Goal: Information Seeking & Learning: Learn about a topic

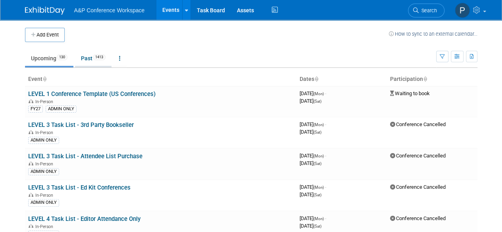
click at [94, 56] on link "Past 1413" at bounding box center [93, 58] width 37 height 15
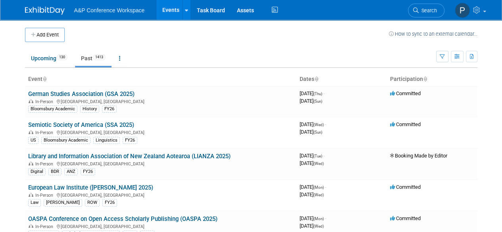
scroll to position [5113, 0]
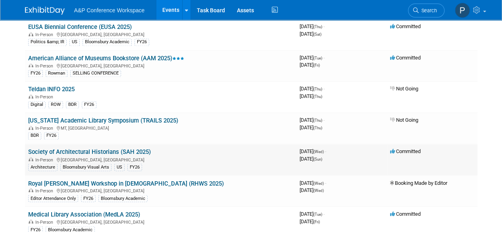
click at [145, 149] on link "Society of Architectural Historians (SAH 2025)" at bounding box center [89, 152] width 123 height 7
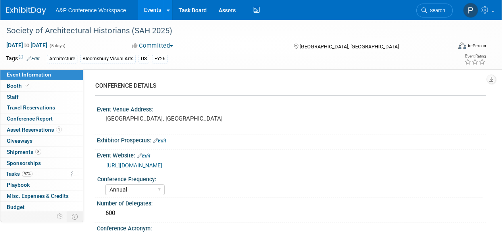
select select "Annual"
select select "Level 1"
select select "In-Person Booth"
select select "Architecture"
select select "Bloomsbury Visual Arts"
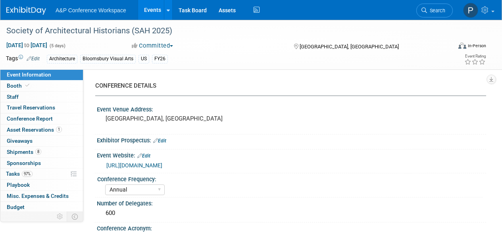
select select "[PERSON_NAME]"
select select "Networking/Commissioning"
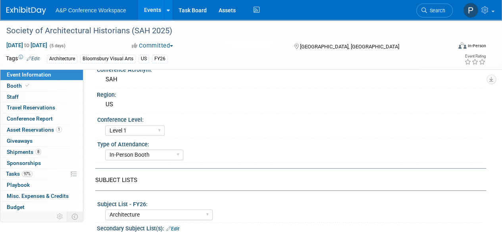
scroll to position [79, 0]
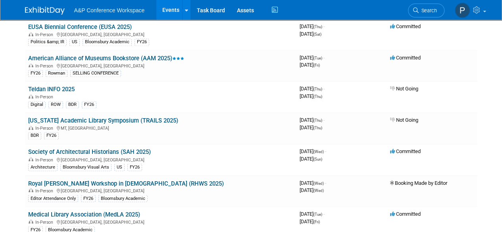
scroll to position [4586, 0]
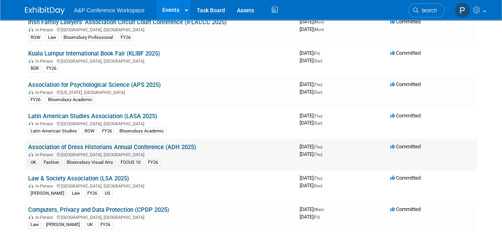
click at [169, 144] on link "Association of Dress Historians Annual Conference (ADH 2025)" at bounding box center [112, 147] width 168 height 7
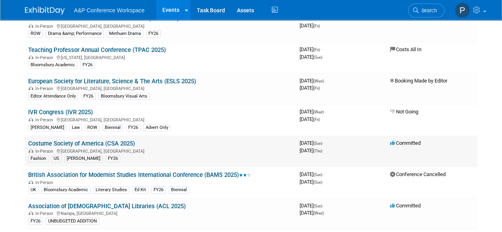
click at [117, 140] on link "Costume Society of America (CSA 2025)" at bounding box center [81, 143] width 107 height 7
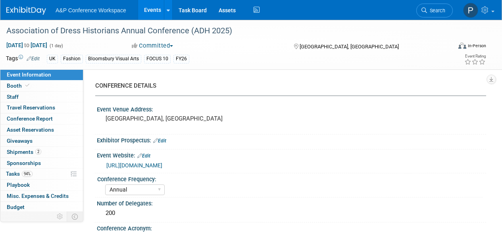
select select "Annual"
select select "Level 2"
select select "In-Person Booth"
select select "Fashion"
select select "Bloomsbury Visual Arts"
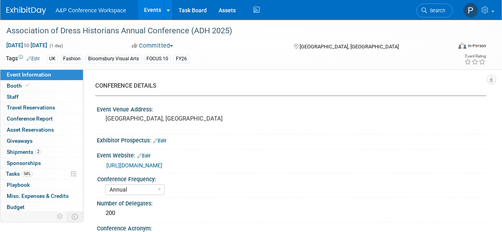
select select "[PERSON_NAME]"
select select "Networking/Commissioning"
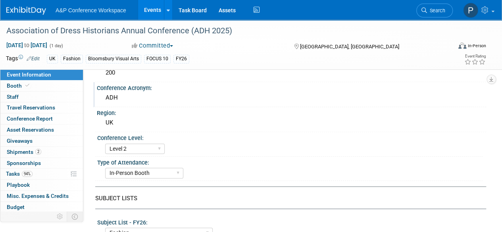
scroll to position [40, 0]
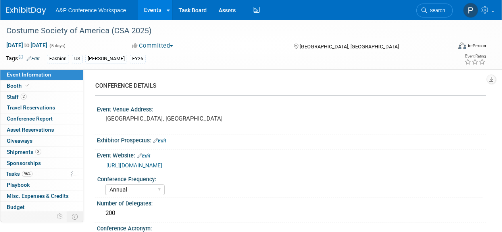
select select "Annual"
select select "Level 2"
select select "In-Person Booth"
select select "Fashion"
select select "Bloomsbury Visual Arts"
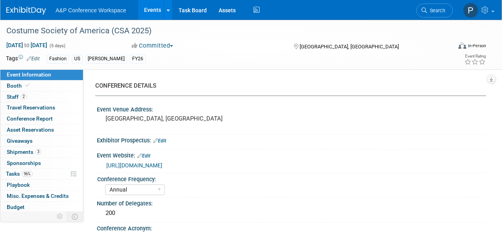
select select "[PERSON_NAME]"
select select "Katie Dean"
select select "Networking/Commissioning"
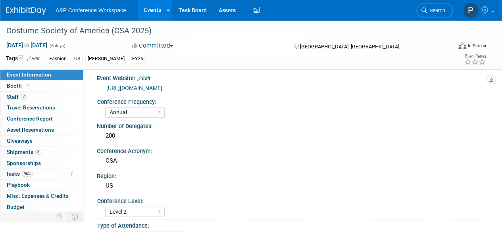
scroll to position [79, 0]
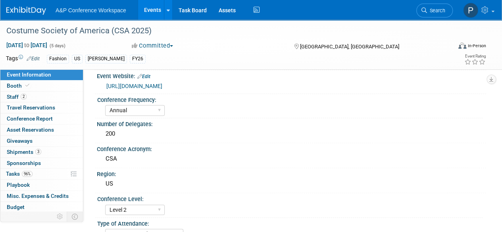
click at [162, 87] on link "https://costumesocietyamerica.com/national-symposia/proceedings/" at bounding box center [134, 86] width 56 height 6
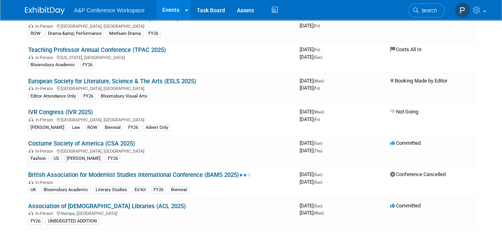
scroll to position [7632, 0]
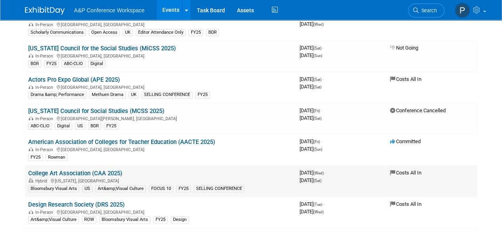
click at [111, 170] on link "College Art Association (CAA 2025)" at bounding box center [75, 173] width 94 height 7
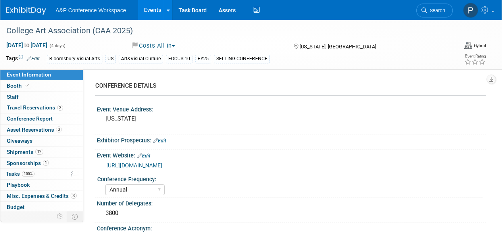
select select "Annual"
select select "Level 1"
select select "In-Person Booth"
select select "[PERSON_NAME]"
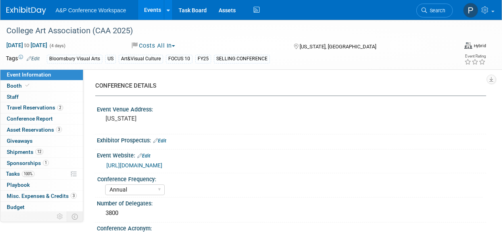
select select "Networking/Commissioning"
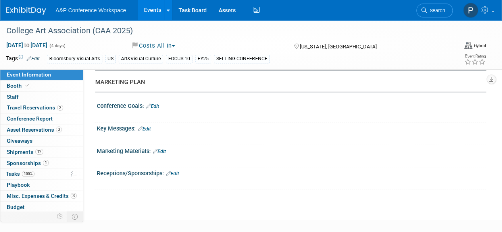
scroll to position [941, 0]
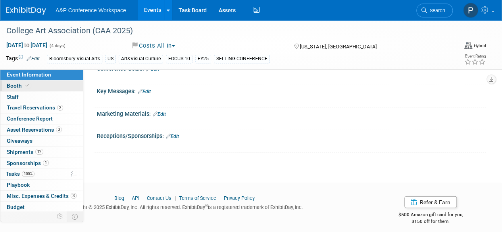
click at [51, 85] on link "Booth" at bounding box center [41, 86] width 83 height 11
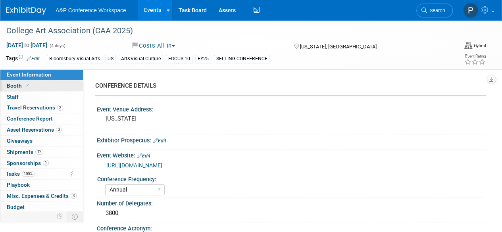
select select "BUAV"
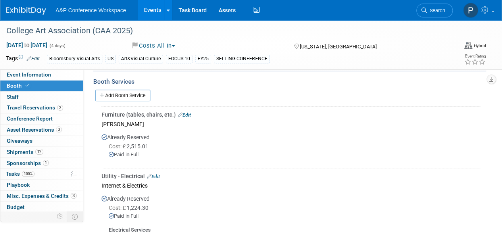
scroll to position [349, 0]
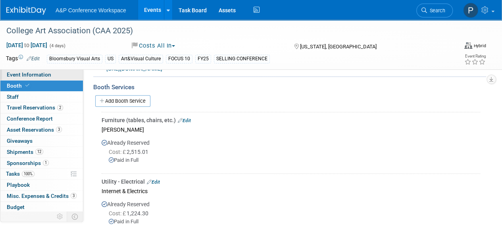
click at [56, 76] on link "Event Information" at bounding box center [41, 75] width 83 height 11
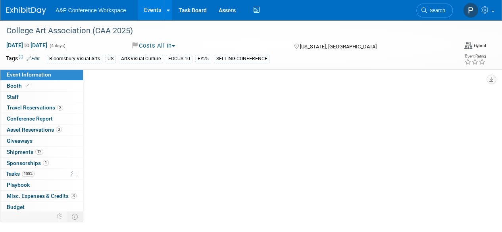
scroll to position [0, 0]
select select "Annual"
select select "Level 1"
select select "In-Person Booth"
select select "Anne Weston"
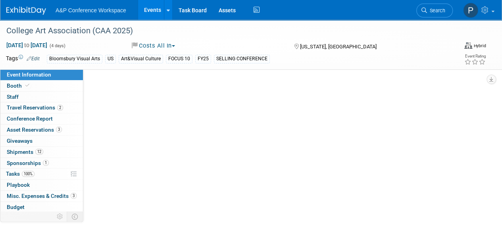
select select "Andy Boyd"
select select "Networking/Commissioning"
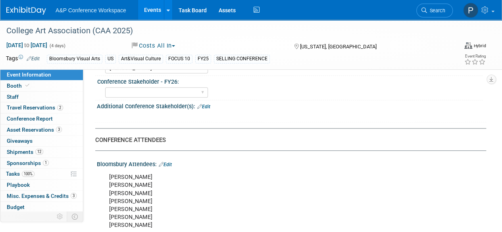
scroll to position [397, 0]
